Goal: Transaction & Acquisition: Purchase product/service

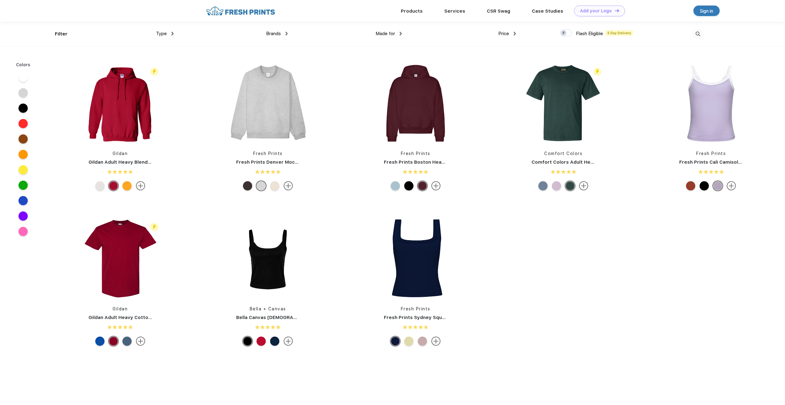
scroll to position [0, 0]
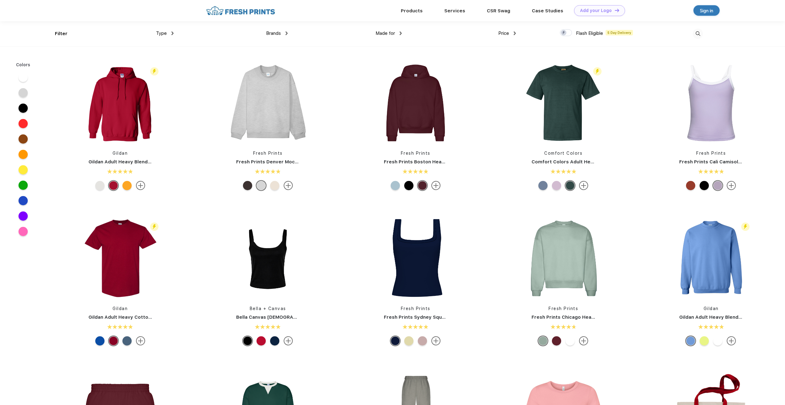
click at [700, 34] on img at bounding box center [698, 34] width 10 height 10
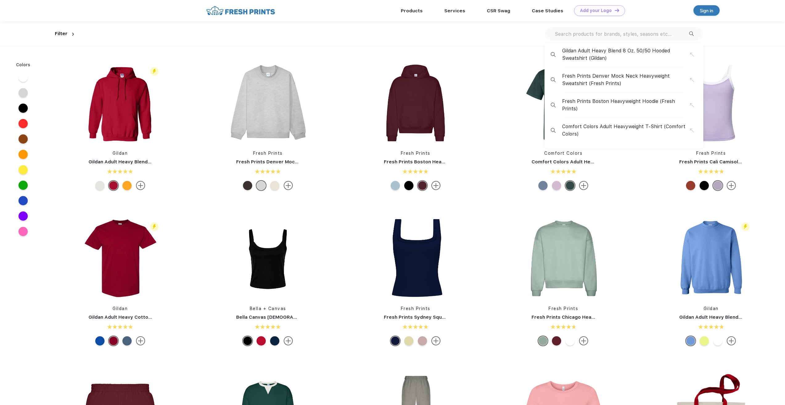
click at [597, 35] on input "text" at bounding box center [621, 34] width 135 height 7
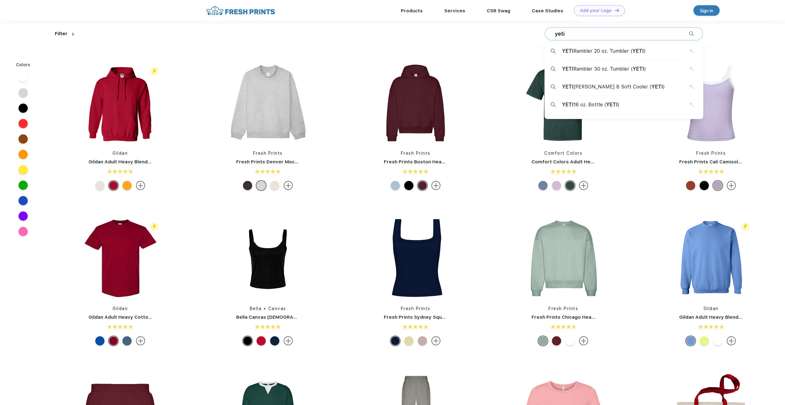
type input "yeti"
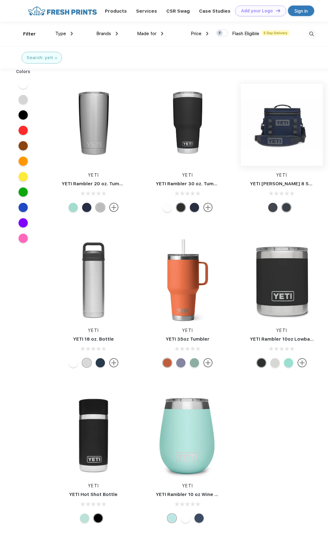
click at [267, 122] on img at bounding box center [281, 125] width 82 height 82
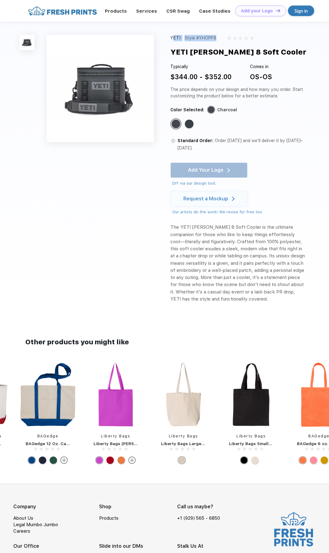
drag, startPoint x: 217, startPoint y: 38, endPoint x: 171, endPoint y: 40, distance: 46.3
click at [171, 40] on div "YETI Style #YHOPF8" at bounding box center [237, 38] width 135 height 6
copy div "YETI Style #YHOPF8"
click at [0, 0] on html "Products Services Printing Fulfillment CSR Swag BIPOC-Owned Brands Women-Owned …" at bounding box center [164, 296] width 329 height 592
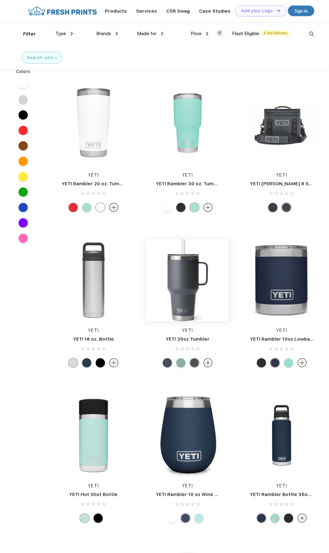
click at [180, 269] on img at bounding box center [187, 280] width 82 height 82
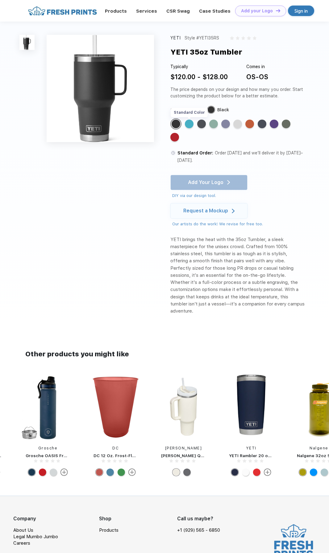
click at [192, 125] on div "Standard Color" at bounding box center [189, 124] width 9 height 9
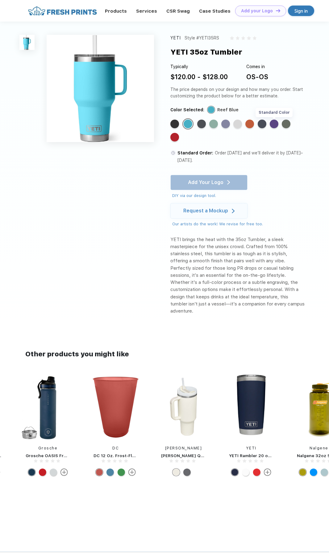
click at [271, 125] on div "Standard Color" at bounding box center [273, 124] width 9 height 9
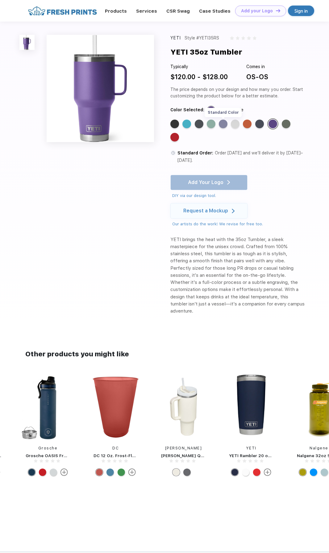
click at [222, 124] on div "Standard Color" at bounding box center [223, 124] width 9 height 9
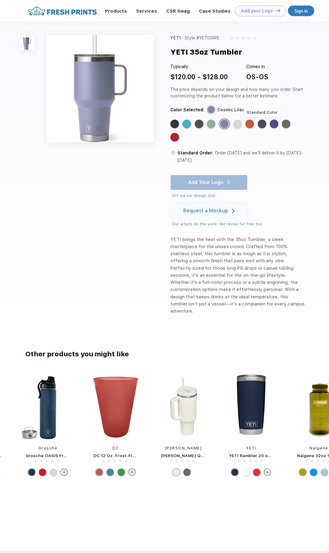
click at [260, 125] on div "Standard Color" at bounding box center [261, 124] width 9 height 9
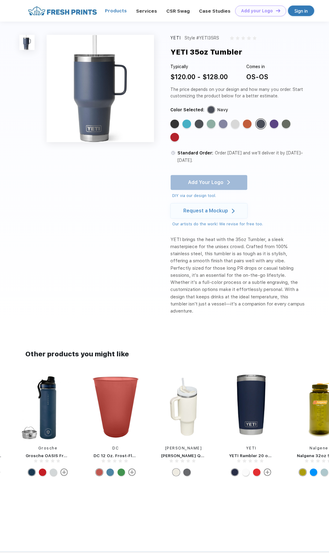
click at [123, 13] on link "Products" at bounding box center [116, 11] width 22 height 6
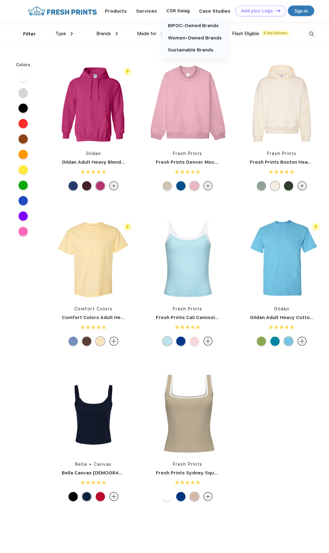
scroll to position [0, 0]
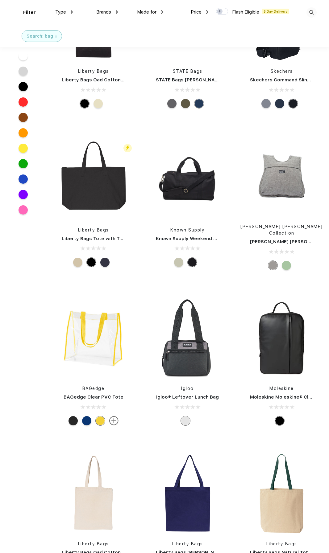
scroll to position [678, 0]
click at [181, 257] on div at bounding box center [178, 261] width 9 height 9
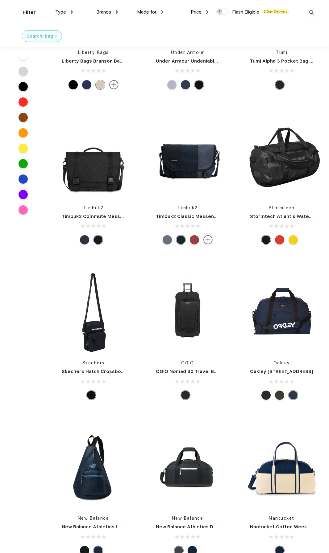
scroll to position [1326, 0]
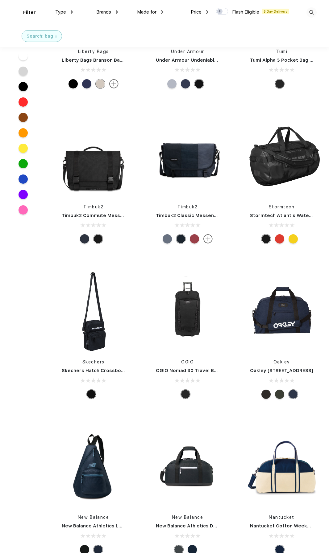
click at [197, 235] on div at bounding box center [194, 238] width 9 height 9
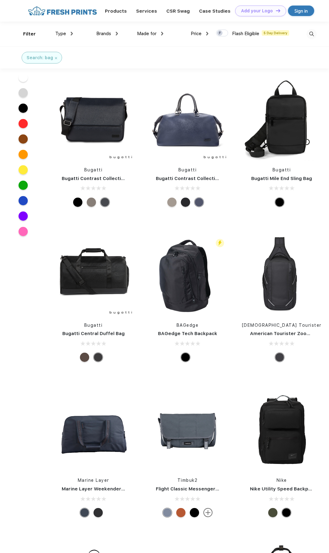
scroll to position [2220, 0]
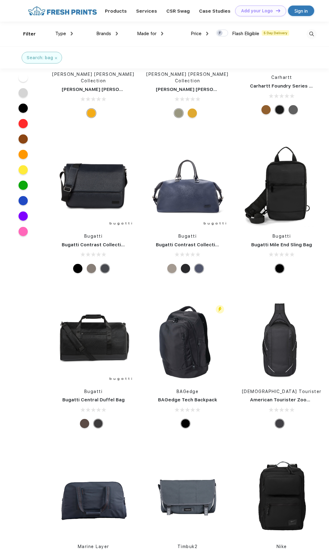
click at [95, 264] on div at bounding box center [91, 268] width 9 height 9
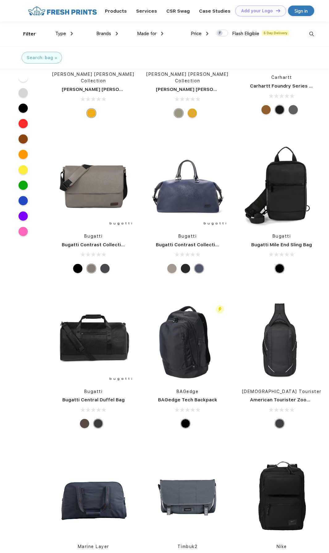
click at [94, 264] on div at bounding box center [91, 268] width 9 height 9
click at [84, 264] on div at bounding box center [80, 268] width 14 height 9
click at [82, 264] on div at bounding box center [77, 268] width 9 height 9
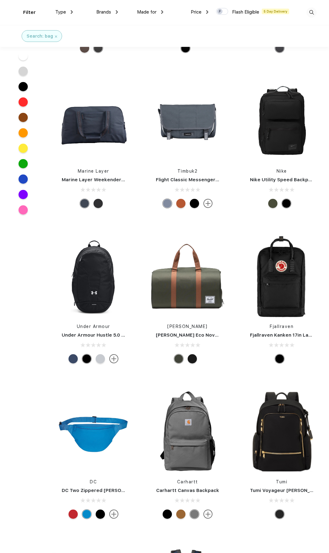
scroll to position [2621, 0]
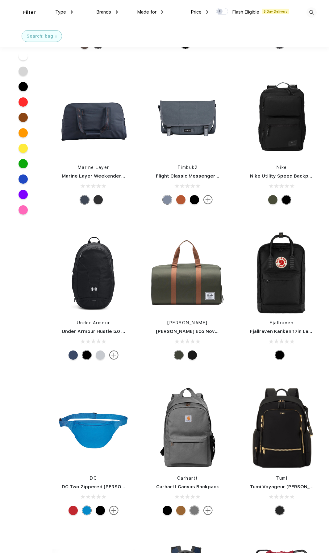
click at [187, 351] on div at bounding box center [194, 355] width 14 height 9
click at [190, 351] on div at bounding box center [191, 355] width 9 height 9
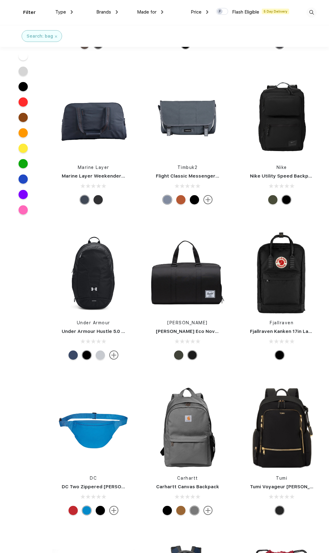
click at [178, 351] on div at bounding box center [178, 355] width 9 height 9
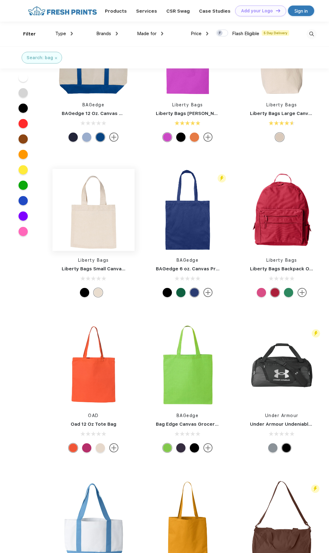
scroll to position [0, 0]
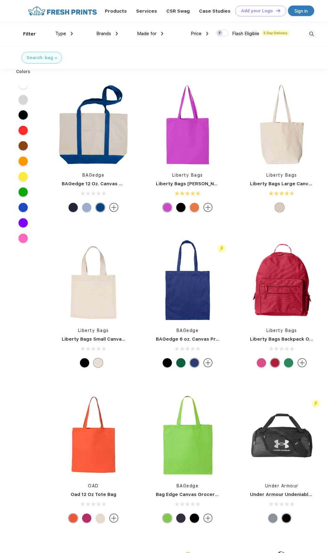
click at [100, 32] on span "Brands" at bounding box center [103, 34] width 15 height 6
click at [116, 33] on div "Brands" at bounding box center [107, 33] width 22 height 7
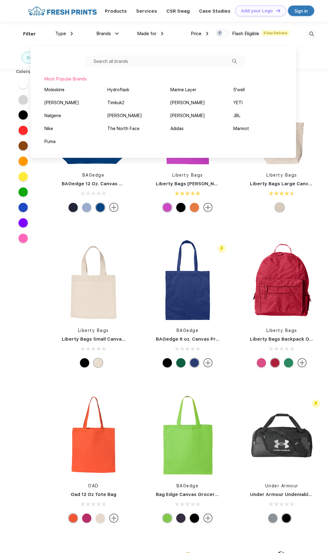
click at [117, 64] on input "text" at bounding box center [164, 61] width 161 height 12
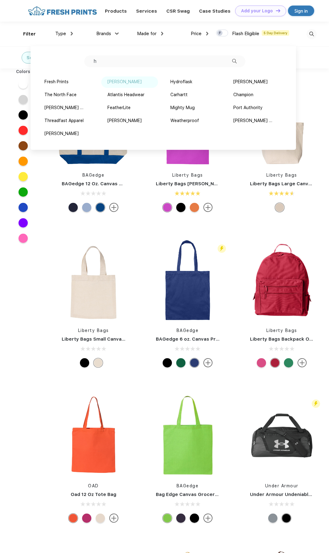
type input "h"
click at [117, 83] on div "[PERSON_NAME]" at bounding box center [124, 82] width 34 height 6
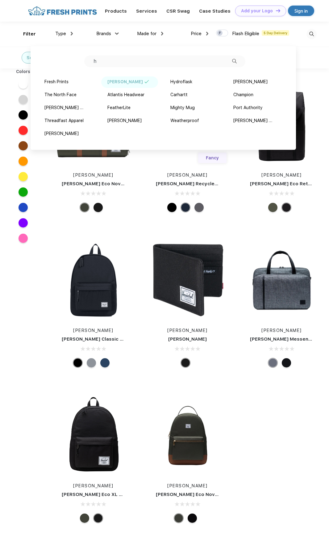
click at [247, 213] on div "Herschel Herschel Eco Retreat 15" Computer Backpack" at bounding box center [281, 149] width 91 height 131
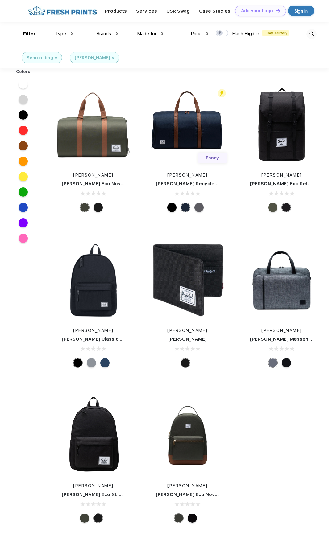
click at [198, 209] on div at bounding box center [198, 207] width 9 height 9
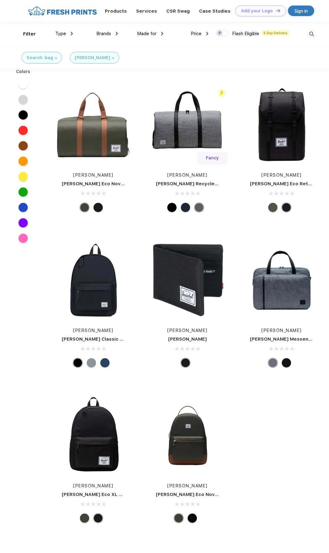
click at [174, 209] on div at bounding box center [171, 207] width 9 height 9
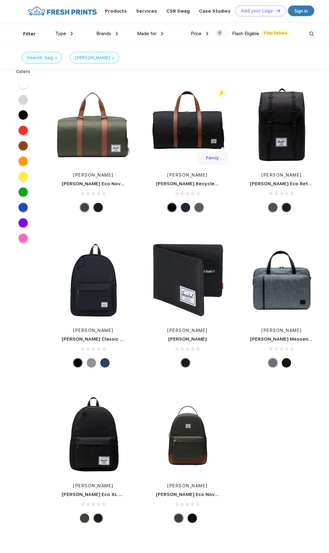
click at [184, 209] on div at bounding box center [185, 207] width 9 height 9
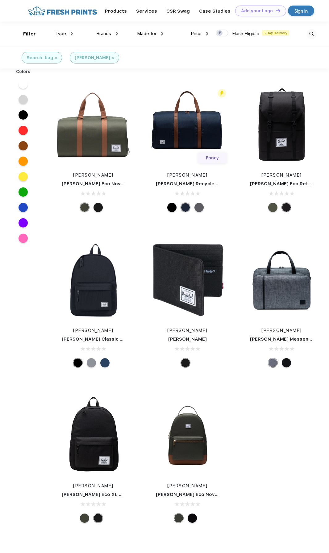
click at [197, 181] on link "[PERSON_NAME] Recycled Novel Duffle" at bounding box center [202, 184] width 92 height 6
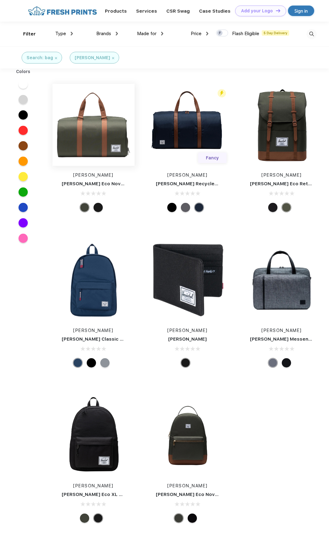
scroll to position [0, 0]
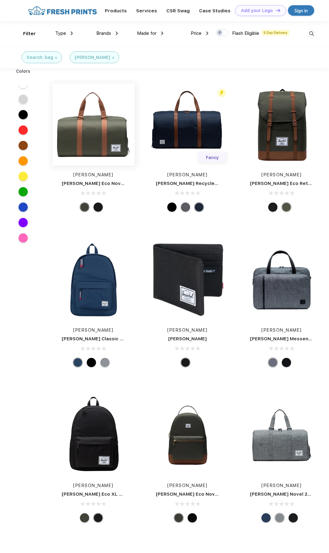
click at [95, 146] on img at bounding box center [93, 125] width 82 height 82
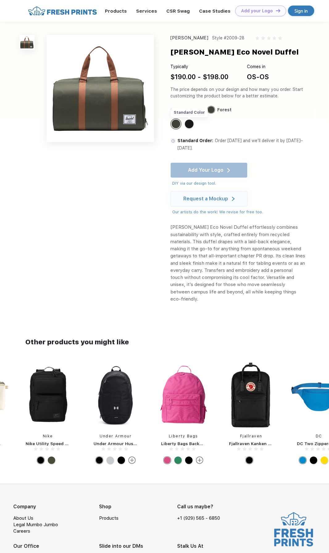
click at [191, 125] on div "Standard Color" at bounding box center [189, 124] width 9 height 9
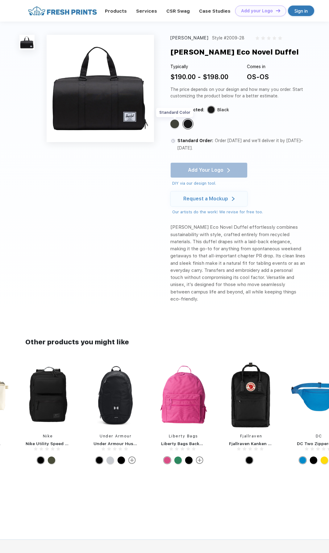
click at [174, 125] on div "Standard Color" at bounding box center [174, 124] width 9 height 9
